Goal: Find specific page/section

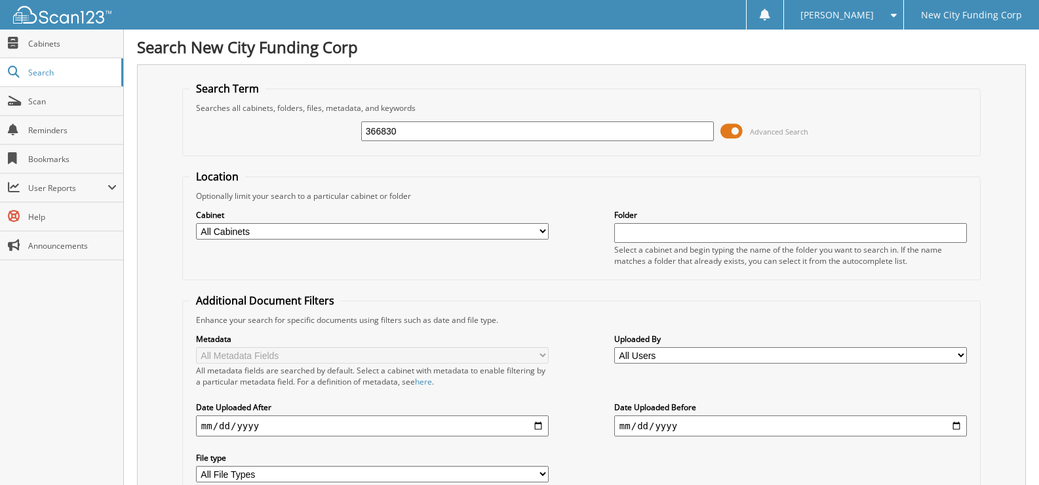
drag, startPoint x: 412, startPoint y: 132, endPoint x: 238, endPoint y: 89, distance: 179.1
click at [238, 89] on fieldset "Search Term Searches all cabinets, folders, files, metadata, and keywords 36683…" at bounding box center [581, 118] width 799 height 75
type input "370455"
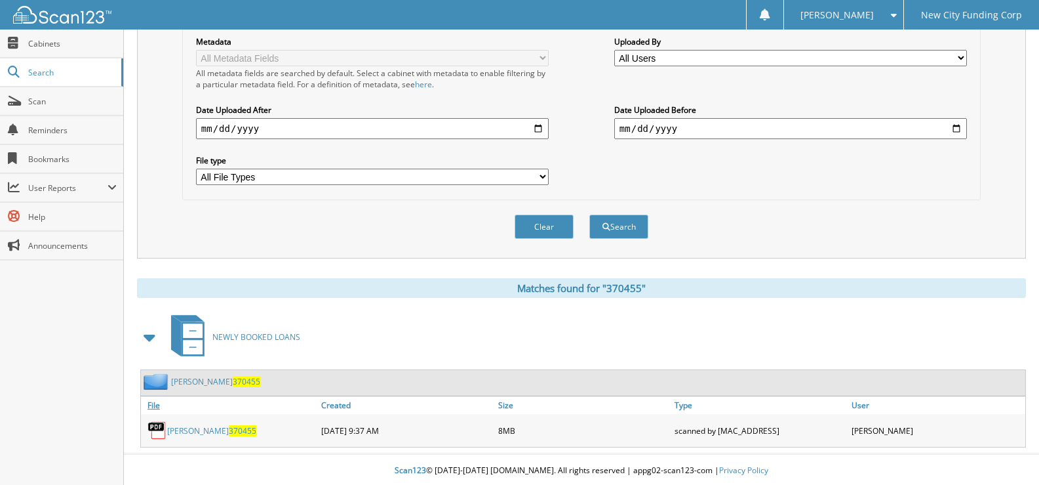
scroll to position [300, 0]
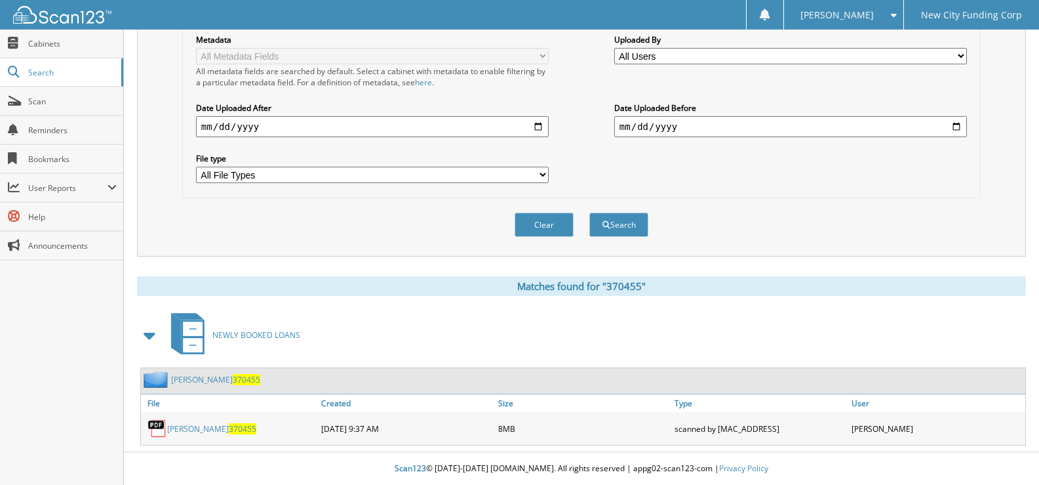
click at [193, 428] on link "luis torres 370455" at bounding box center [211, 428] width 89 height 11
